Goal: Task Accomplishment & Management: Use online tool/utility

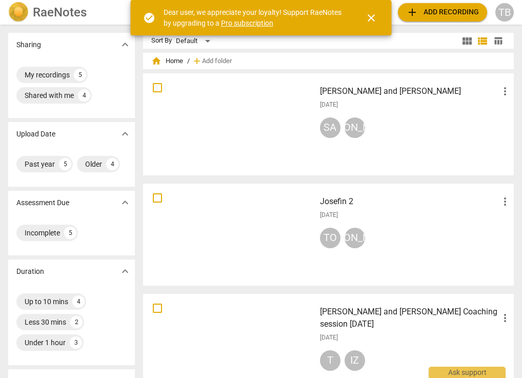
click at [334, 204] on h3 "Josefin 2" at bounding box center [410, 201] width 180 height 12
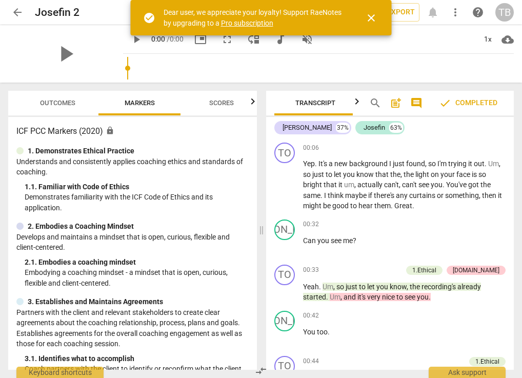
click at [375, 19] on span "close" at bounding box center [371, 18] width 12 height 12
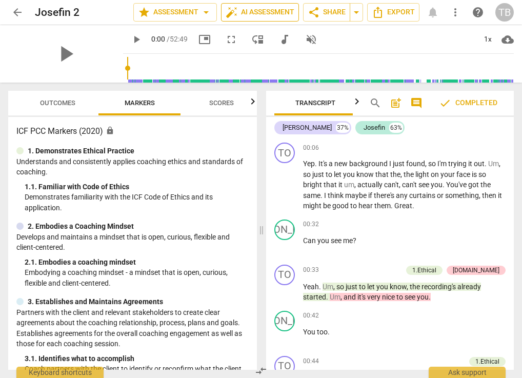
click at [270, 18] on span "auto_fix_high AI Assessment" at bounding box center [260, 12] width 69 height 12
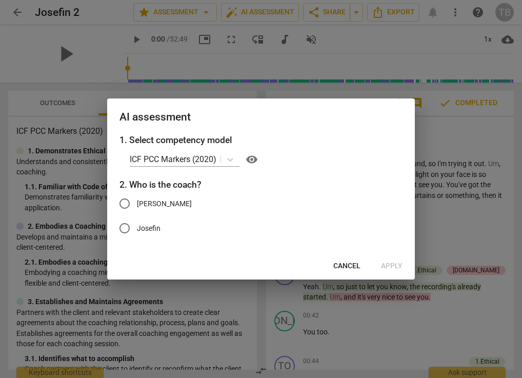
click at [392, 267] on div "Cancel Apply" at bounding box center [261, 266] width 304 height 18
click at [123, 208] on input "[PERSON_NAME]" at bounding box center [124, 203] width 25 height 25
radio input "true"
click at [399, 263] on span "Apply" at bounding box center [392, 266] width 22 height 10
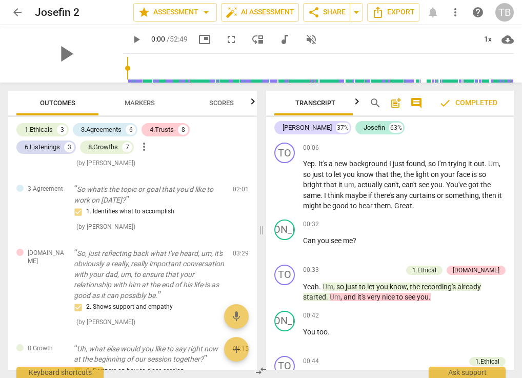
scroll to position [258, 0]
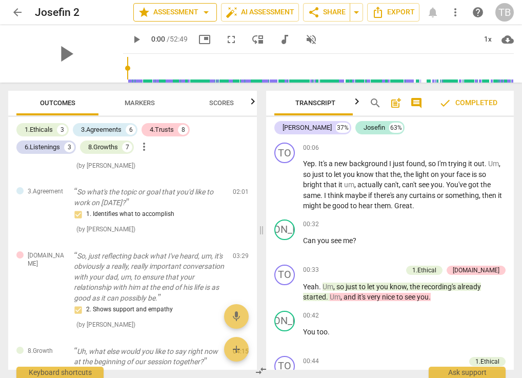
click at [174, 10] on span "star Assessment arrow_drop_down" at bounding box center [175, 12] width 74 height 12
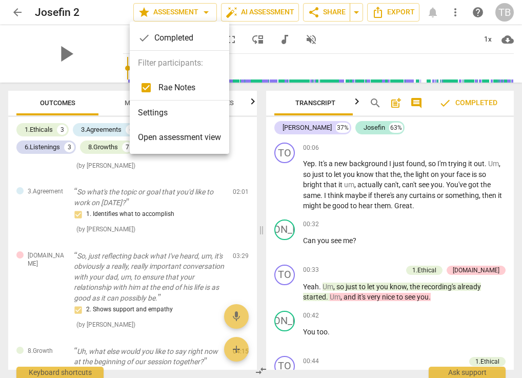
click at [171, 38] on div "check Completed" at bounding box center [180, 38] width 100 height 25
click at [177, 141] on span "Open assessment view" at bounding box center [179, 137] width 83 height 12
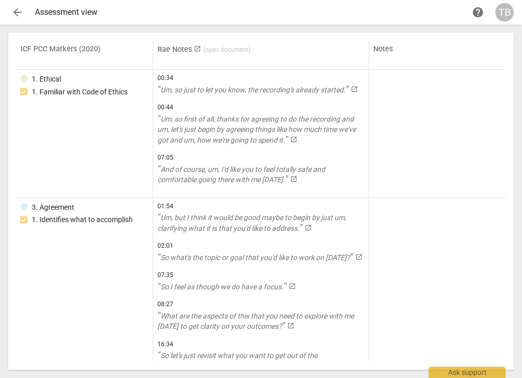
click at [17, 13] on span "arrow_back" at bounding box center [17, 12] width 12 height 12
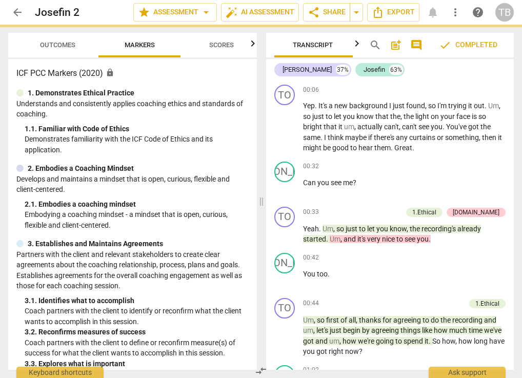
scroll to position [0, 3]
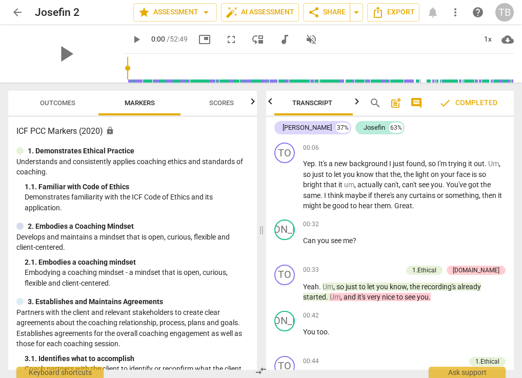
click at [250, 101] on icon "button" at bounding box center [253, 101] width 12 height 12
click at [250, 101] on div at bounding box center [253, 101] width 8 height 21
click at [13, 103] on icon "button" at bounding box center [12, 101] width 12 height 12
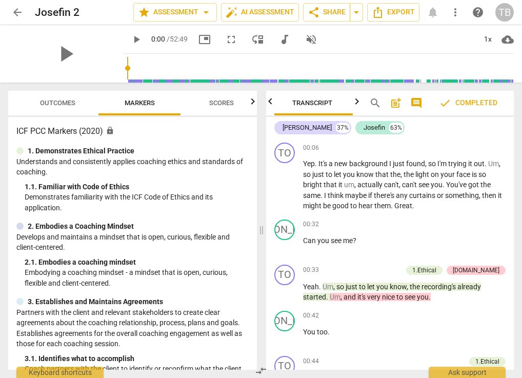
click at [13, 103] on div at bounding box center [12, 101] width 8 height 21
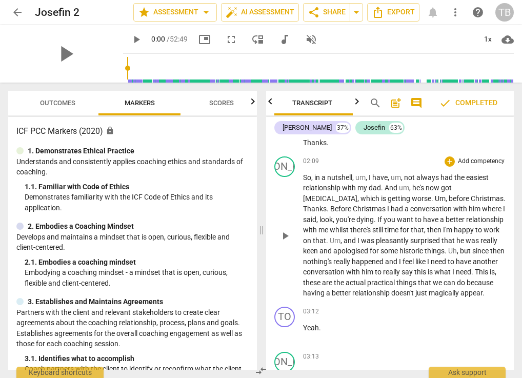
scroll to position [476, 0]
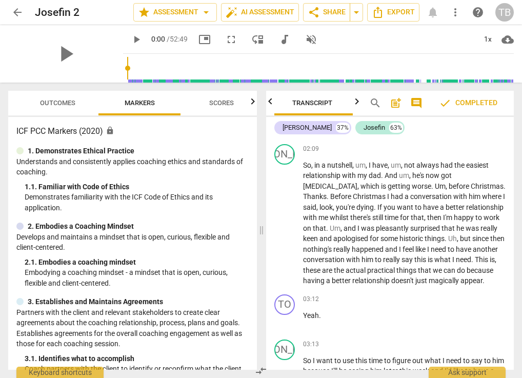
click at [19, 14] on span "arrow_back" at bounding box center [17, 12] width 12 height 12
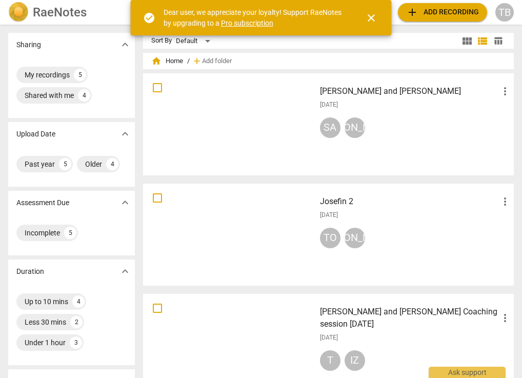
click at [368, 19] on span "close" at bounding box center [371, 18] width 12 height 12
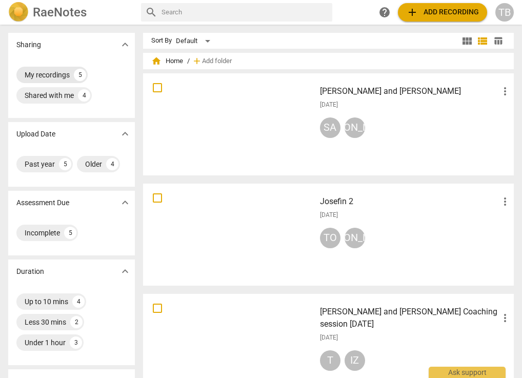
click at [42, 76] on div "My recordings" at bounding box center [47, 75] width 45 height 10
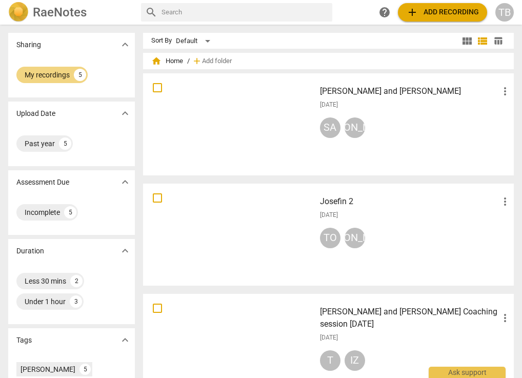
click at [272, 124] on div at bounding box center [229, 124] width 165 height 95
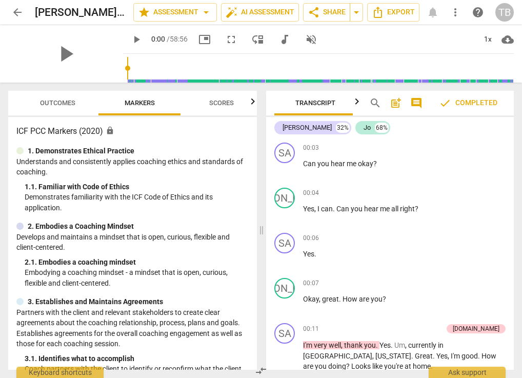
click at [63, 96] on span "Outcomes" at bounding box center [58, 103] width 60 height 14
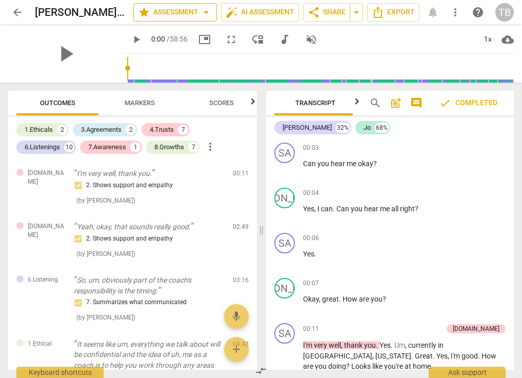
click at [172, 16] on span "star Assessment arrow_drop_down" at bounding box center [175, 12] width 74 height 12
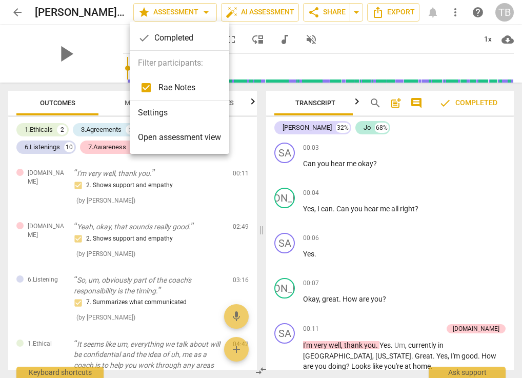
click at [175, 39] on div "check Completed" at bounding box center [180, 38] width 100 height 25
click at [179, 133] on span "Open assessment view" at bounding box center [179, 137] width 83 height 12
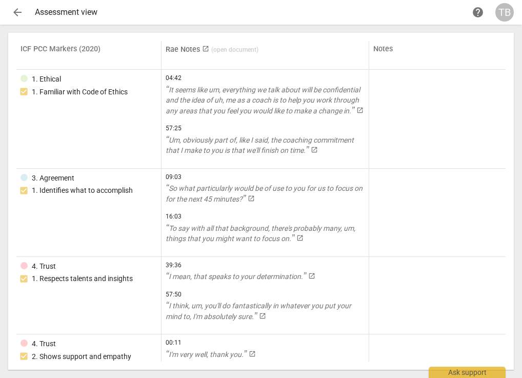
click at [13, 12] on span "arrow_back" at bounding box center [17, 12] width 12 height 12
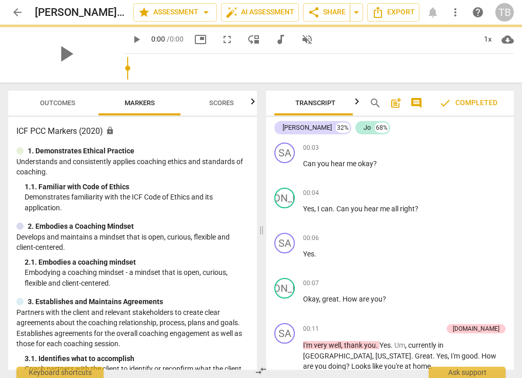
scroll to position [0, 3]
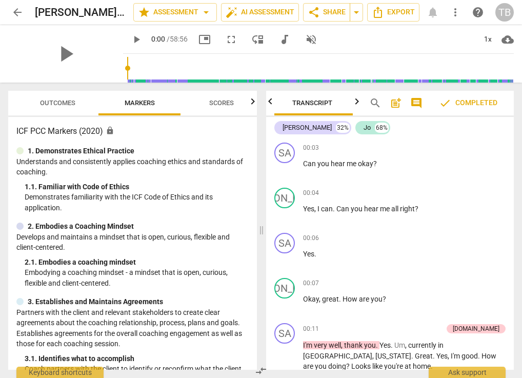
click at [358, 102] on icon "button" at bounding box center [357, 101] width 4 height 6
click at [320, 103] on span "Analytics" at bounding box center [312, 103] width 35 height 8
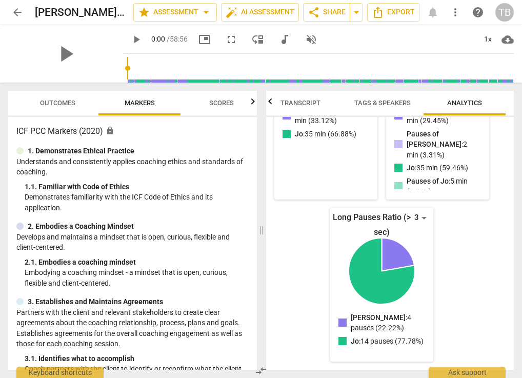
scroll to position [0, 0]
click at [230, 105] on span "Scores" at bounding box center [221, 103] width 25 height 8
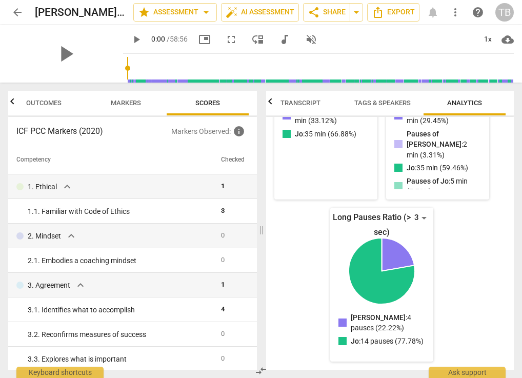
click at [31, 102] on span "Outcomes" at bounding box center [43, 103] width 35 height 8
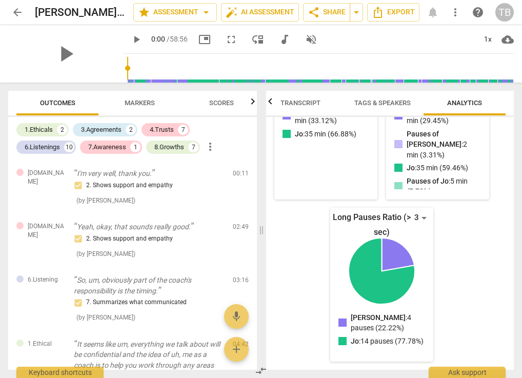
click at [479, 14] on span "help" at bounding box center [478, 12] width 12 height 12
click at [465, 108] on span "Analytics" at bounding box center [465, 103] width 60 height 14
click at [12, 13] on span "arrow_back" at bounding box center [17, 12] width 12 height 12
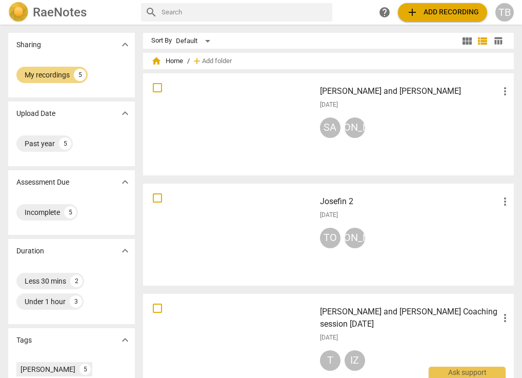
click at [428, 11] on span "add Add recording" at bounding box center [442, 12] width 73 height 12
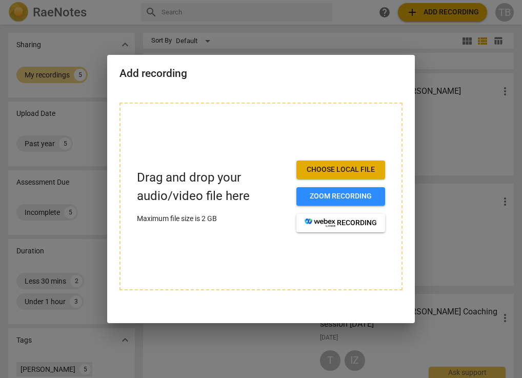
click at [362, 172] on span "Choose local file" at bounding box center [341, 170] width 72 height 10
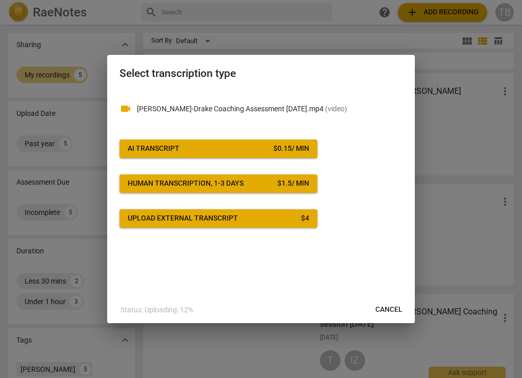
click at [233, 146] on span "AI Transcript $ 0.15 / min" at bounding box center [219, 149] width 182 height 10
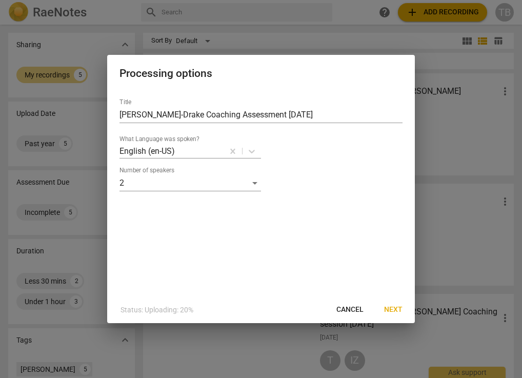
click at [395, 309] on span "Next" at bounding box center [393, 310] width 18 height 10
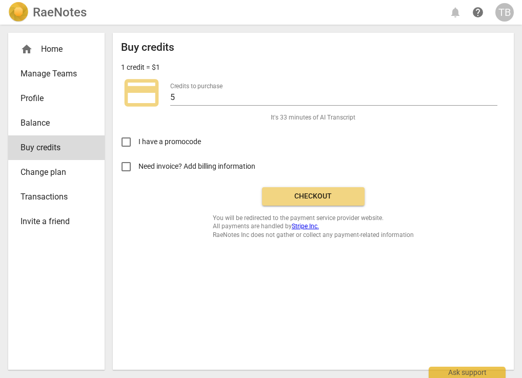
click at [318, 196] on span "Checkout" at bounding box center [313, 196] width 86 height 10
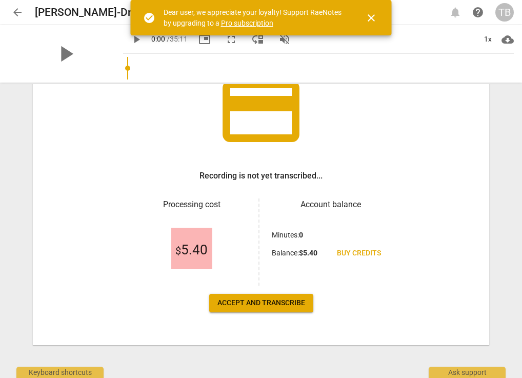
scroll to position [85, 0]
click at [261, 299] on span "Accept and transcribe" at bounding box center [261, 303] width 88 height 10
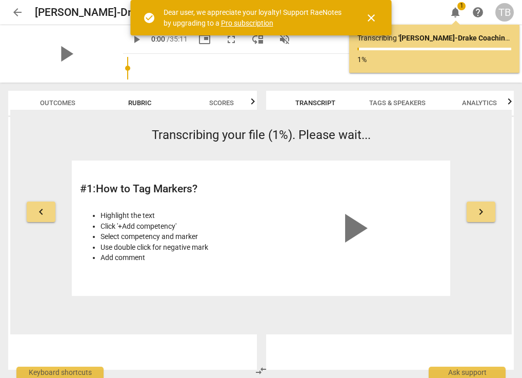
scroll to position [0, 0]
click at [344, 229] on span "play_arrow" at bounding box center [353, 228] width 49 height 49
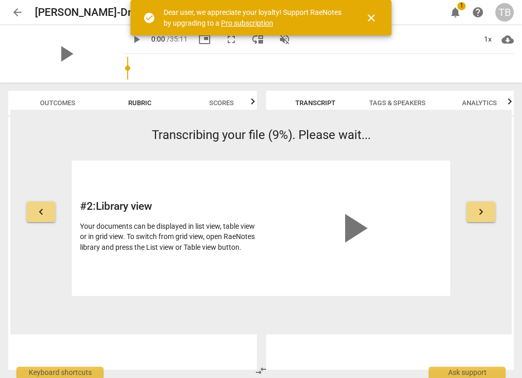
click at [372, 15] on span "close" at bounding box center [371, 18] width 12 height 12
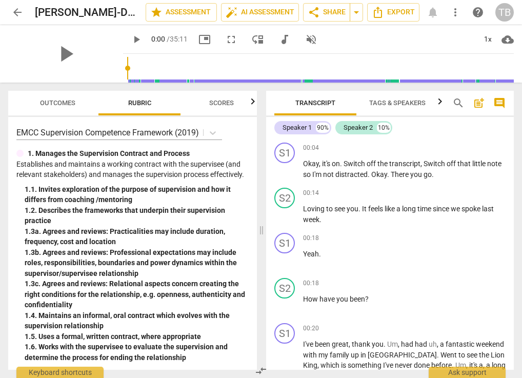
click at [13, 11] on span "arrow_back" at bounding box center [17, 12] width 12 height 12
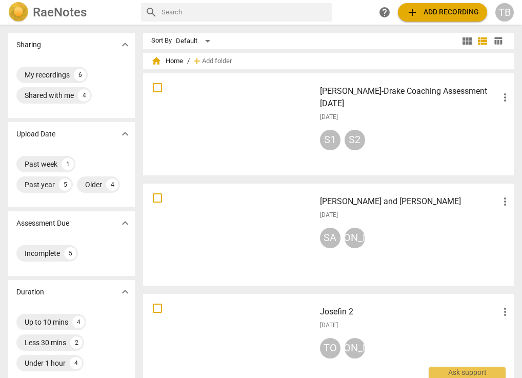
click at [352, 89] on h3 "Josefin Broad-Drake Coaching Assessment Oct2023" at bounding box center [410, 97] width 180 height 25
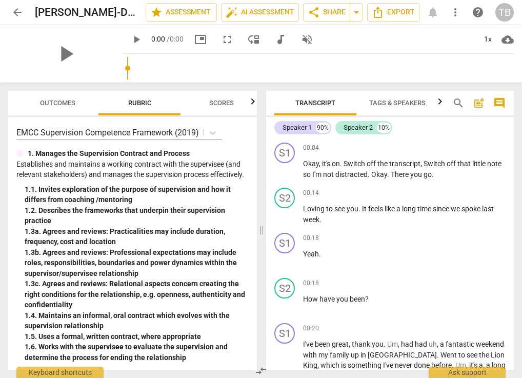
click at [251, 102] on icon "button" at bounding box center [253, 101] width 12 height 12
click at [251, 102] on div at bounding box center [253, 101] width 8 height 21
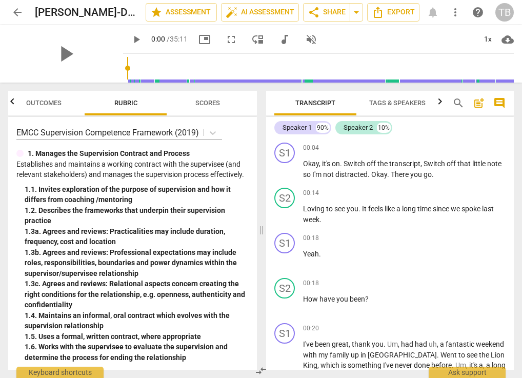
click at [441, 103] on icon "button" at bounding box center [441, 101] width 4 height 6
click at [393, 100] on span "Analytics" at bounding box center [395, 103] width 35 height 8
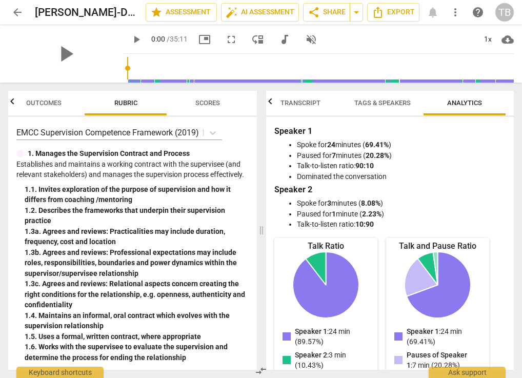
scroll to position [0, 15]
click at [9, 100] on icon "button" at bounding box center [12, 101] width 12 height 12
click at [509, 17] on div "TB" at bounding box center [505, 12] width 18 height 18
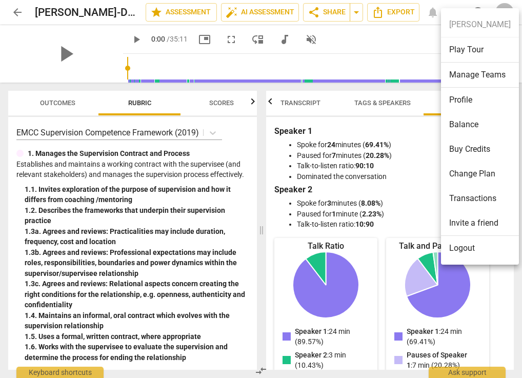
click at [474, 172] on li "Change Plan" at bounding box center [480, 174] width 78 height 25
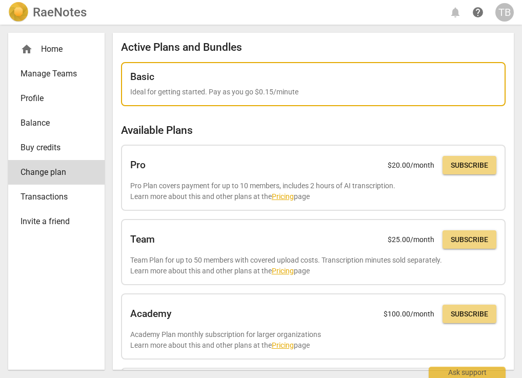
click at [174, 87] on p "Ideal for getting started. Pay as you go $0.15/minute" at bounding box center [313, 92] width 366 height 11
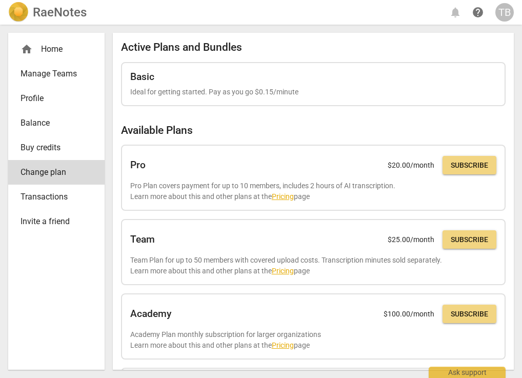
click at [48, 197] on span "Transactions" at bounding box center [53, 197] width 64 height 12
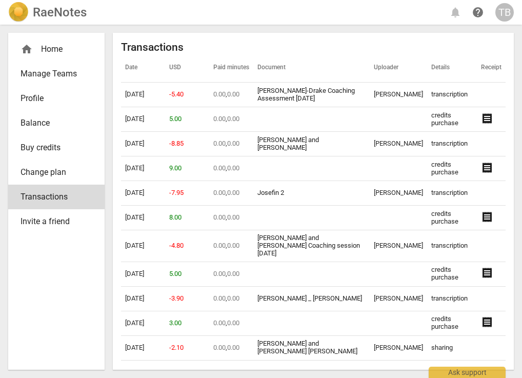
click at [43, 173] on span "Change plan" at bounding box center [53, 172] width 64 height 12
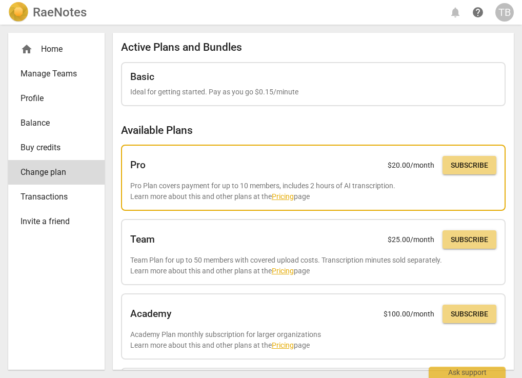
click at [280, 196] on link "Pricing" at bounding box center [283, 196] width 22 height 8
